Goal: Transaction & Acquisition: Purchase product/service

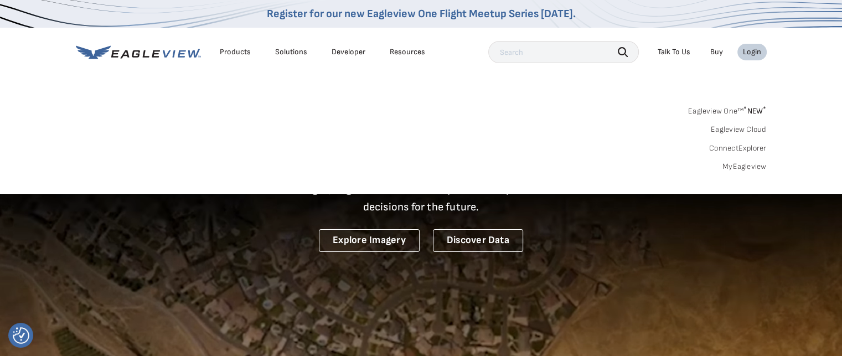
click at [735, 165] on link "MyEagleview" at bounding box center [744, 167] width 44 height 10
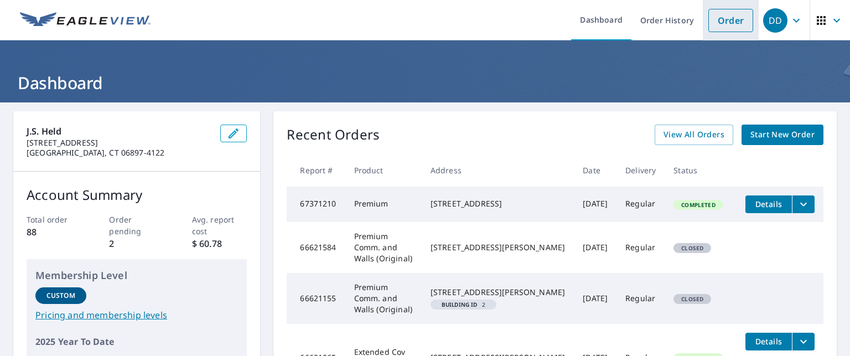
click at [719, 21] on link "Order" at bounding box center [730, 20] width 45 height 23
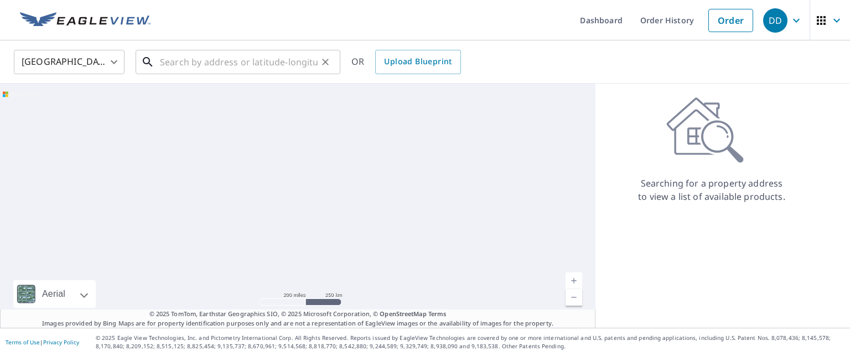
click at [222, 58] on input "text" at bounding box center [239, 61] width 158 height 31
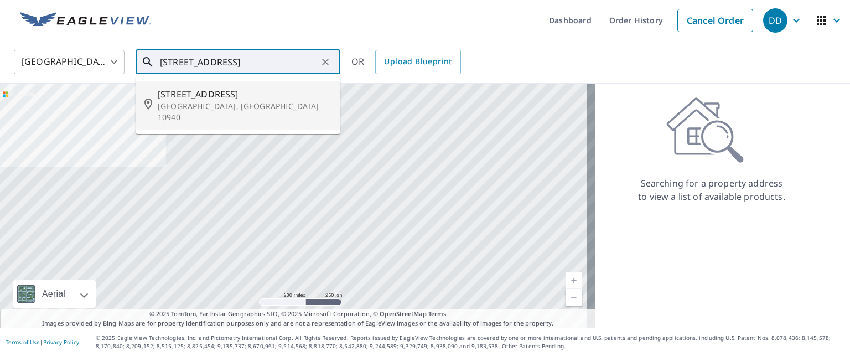
click at [213, 97] on span "256 E Main St" at bounding box center [245, 93] width 174 height 13
type input "256 E Main St Middletown, NY 10940"
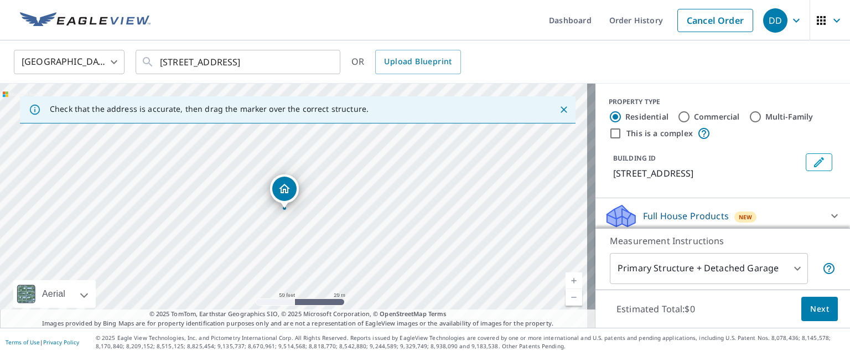
scroll to position [55, 0]
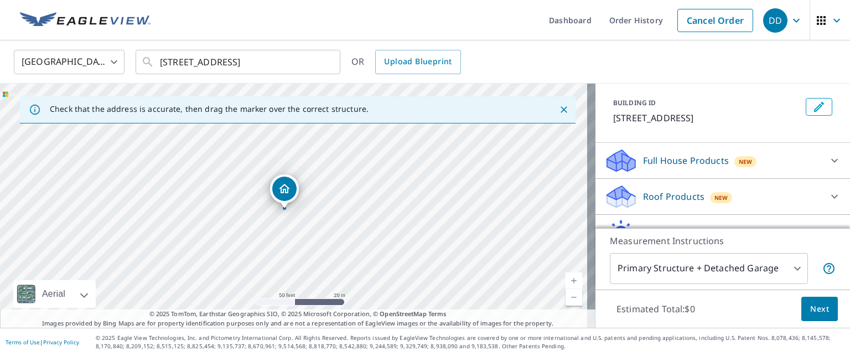
click at [673, 157] on p "Full House Products" at bounding box center [686, 160] width 86 height 13
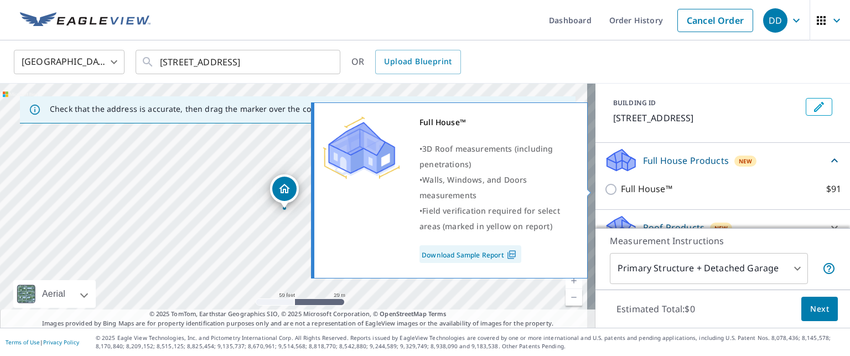
click at [604, 186] on input "Full House™ $91" at bounding box center [612, 189] width 17 height 13
checkbox input "true"
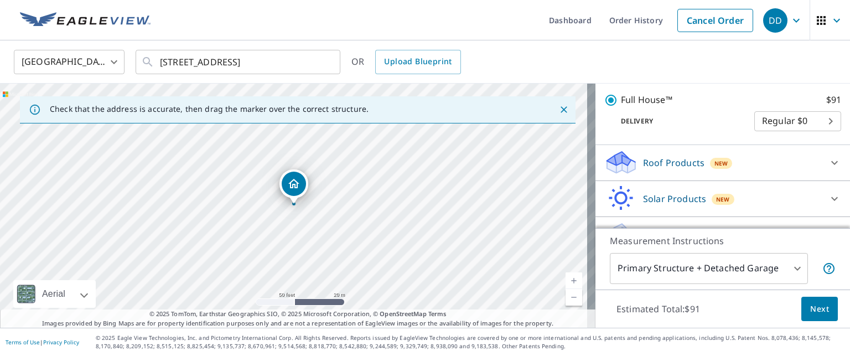
scroll to position [185, 0]
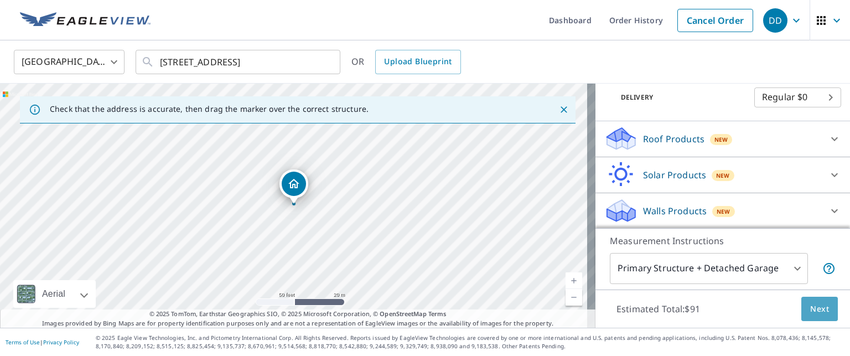
click at [813, 308] on span "Next" at bounding box center [819, 309] width 19 height 14
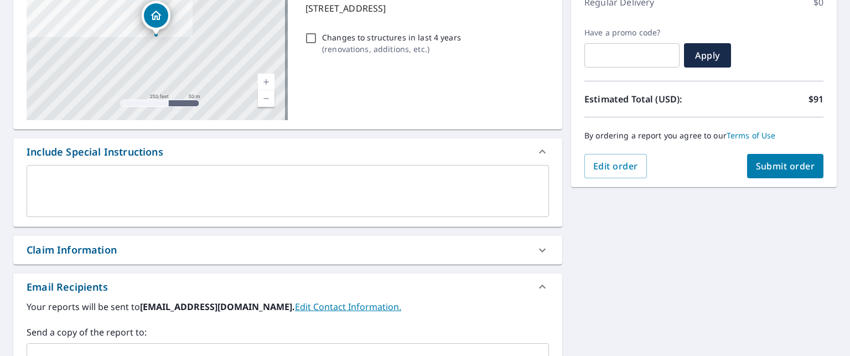
scroll to position [221, 0]
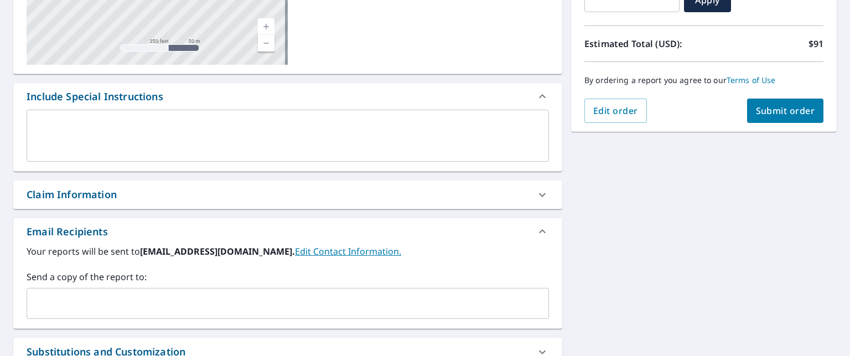
click at [537, 193] on icon at bounding box center [542, 194] width 13 height 13
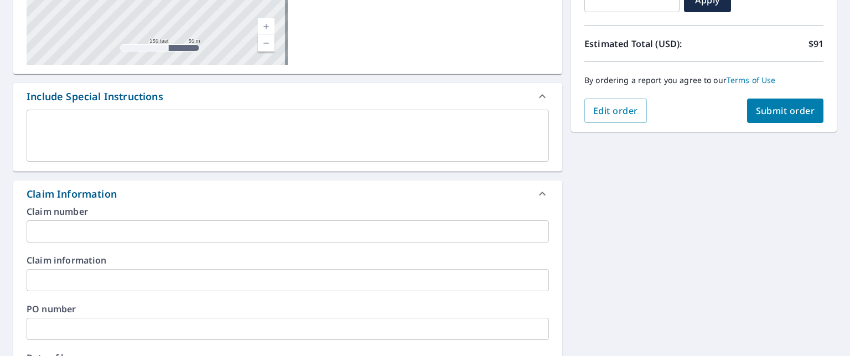
scroll to position [277, 0]
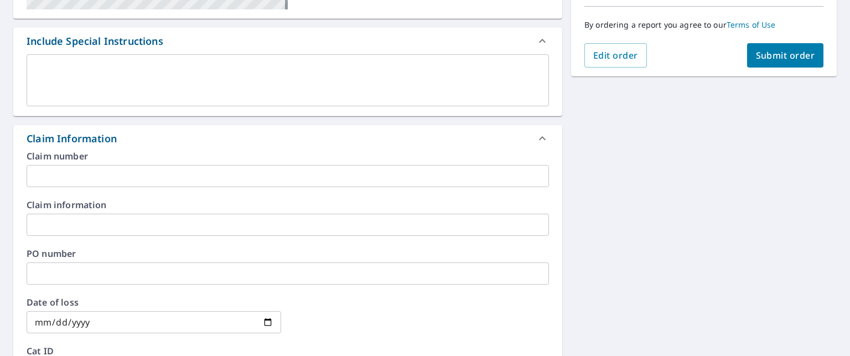
click at [147, 270] on input "text" at bounding box center [288, 273] width 522 height 22
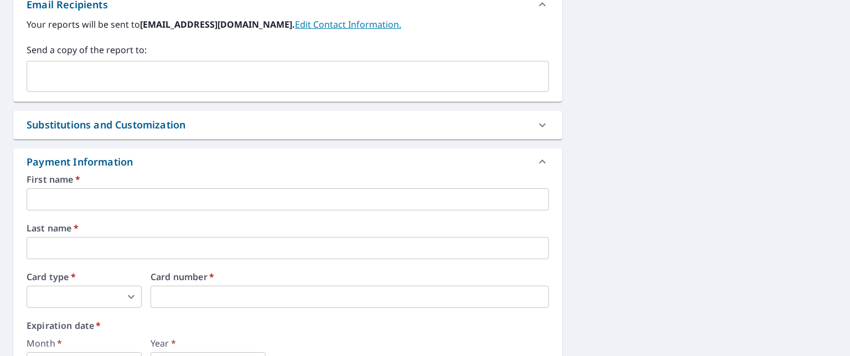
scroll to position [719, 0]
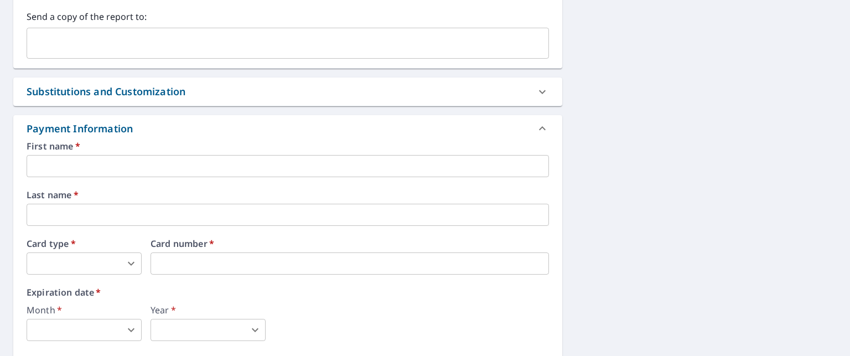
type input "250902497"
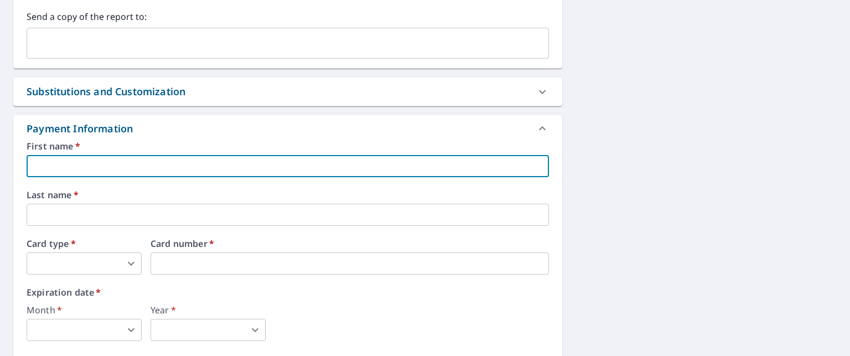
click at [100, 169] on input "text" at bounding box center [288, 166] width 522 height 22
type input "Damian"
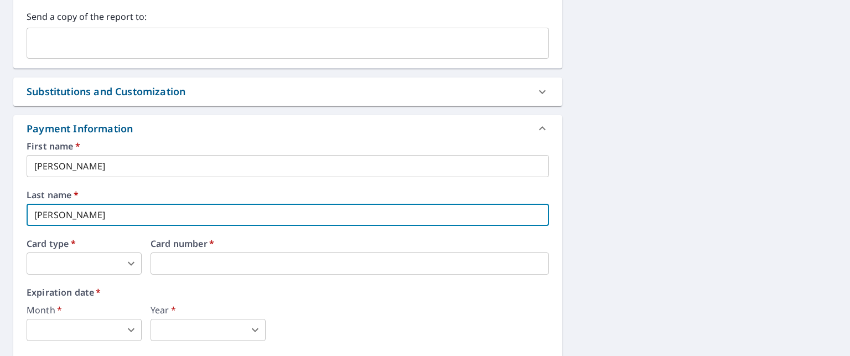
type input "DiDomenico"
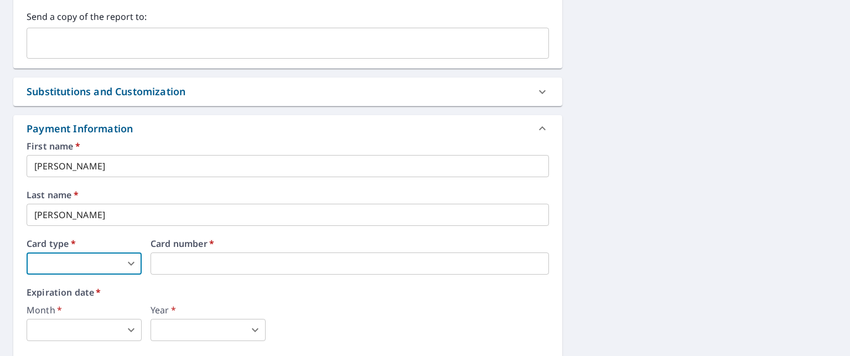
click at [134, 261] on body "DD DD Dashboard Order History Cancel Order DD Dashboard / Finalize Order Finali…" at bounding box center [425, 178] width 850 height 356
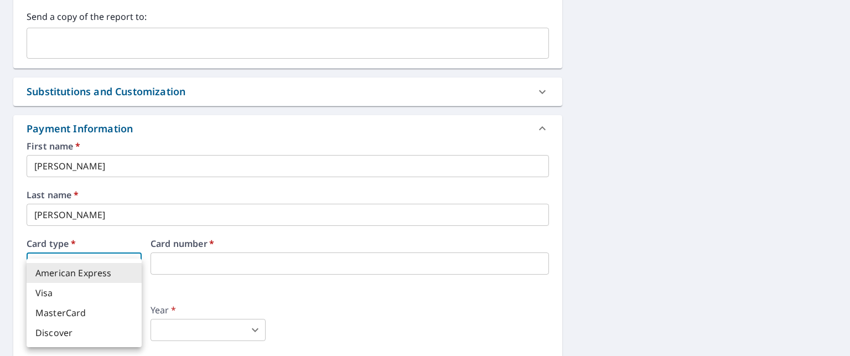
click at [86, 312] on li "MasterCard" at bounding box center [84, 313] width 115 height 20
type input "3"
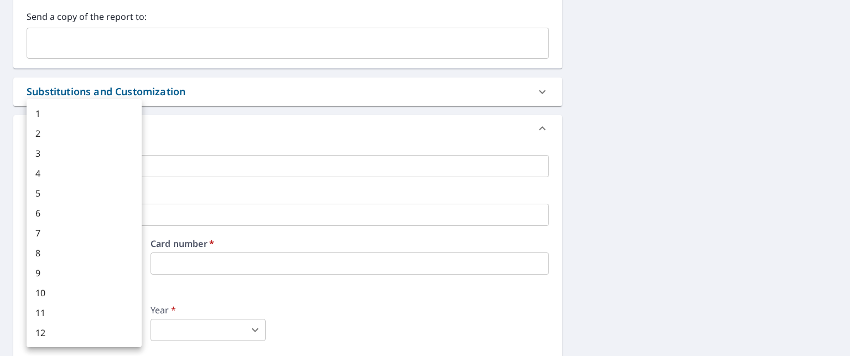
click at [124, 323] on body "DD DD Dashboard Order History Cancel Order DD Dashboard / Finalize Order Finali…" at bounding box center [425, 178] width 850 height 356
click at [66, 185] on li "5" at bounding box center [84, 193] width 115 height 20
type input "5"
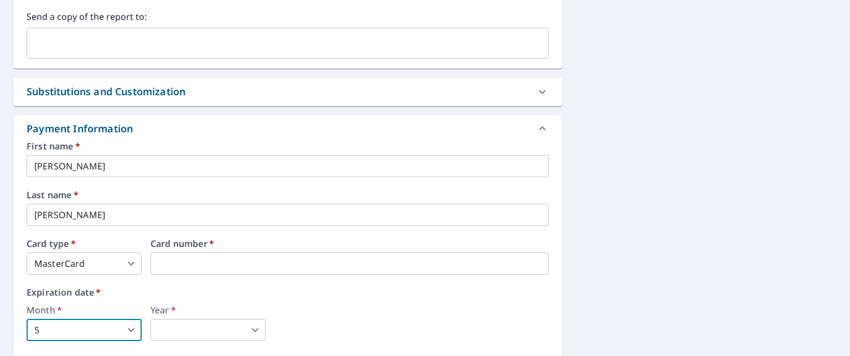
click at [251, 329] on body "DD DD Dashboard Order History Cancel Order DD Dashboard / Finalize Order Finali…" at bounding box center [425, 178] width 850 height 356
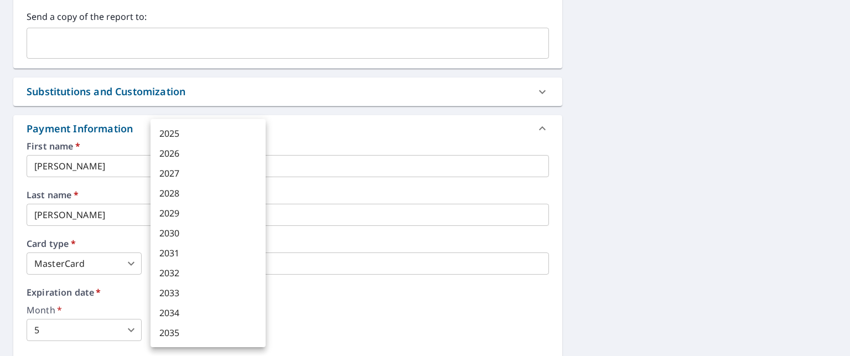
click at [182, 168] on li "2027" at bounding box center [208, 173] width 115 height 20
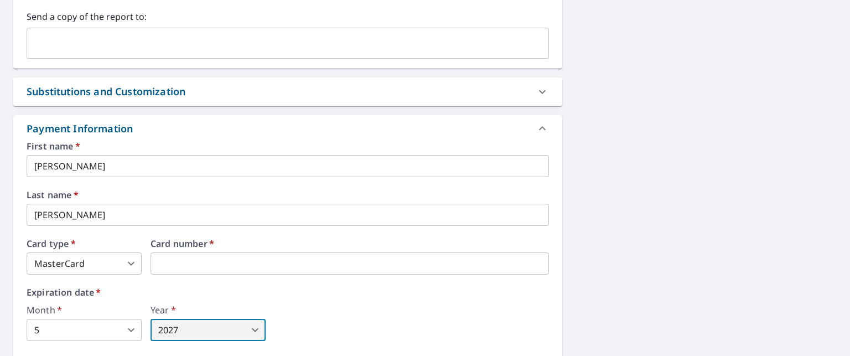
type input "2027"
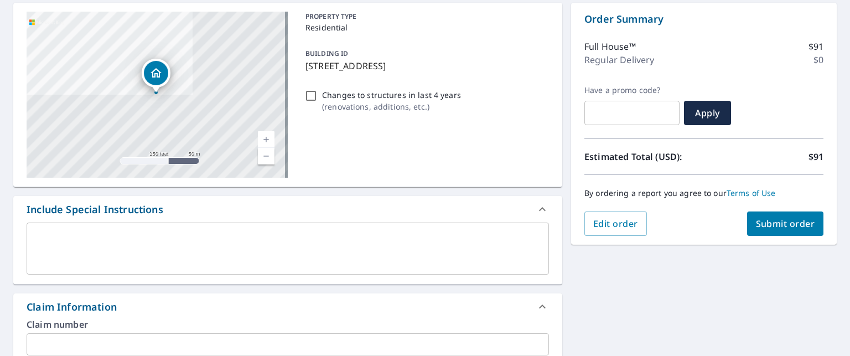
scroll to position [102, 0]
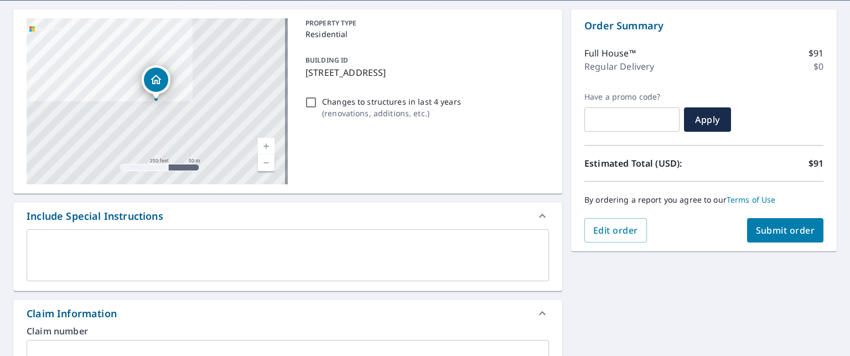
click at [771, 232] on span "Submit order" at bounding box center [785, 230] width 59 height 12
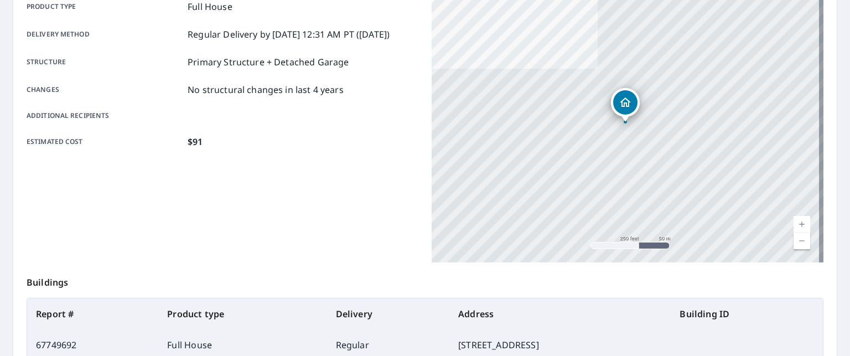
scroll to position [46, 0]
